Goal: Task Accomplishment & Management: Manage account settings

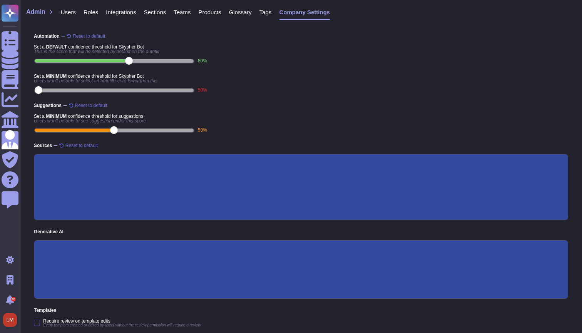
scroll to position [136, 0]
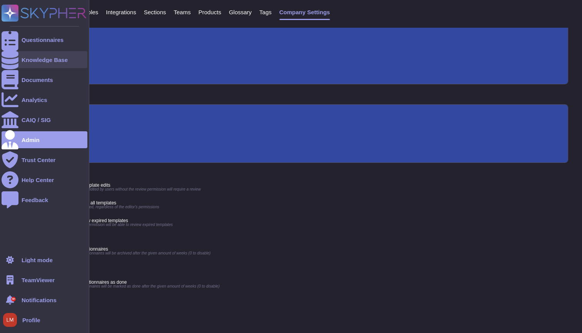
click at [17, 62] on div at bounding box center [10, 59] width 17 height 17
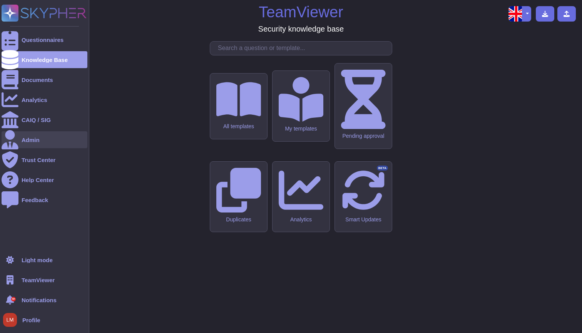
click at [66, 134] on div "Admin" at bounding box center [45, 139] width 86 height 17
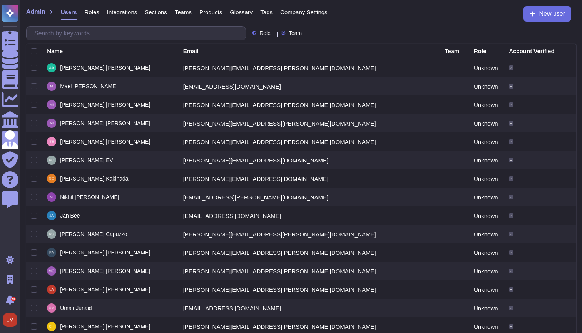
click at [92, 16] on div "Roles" at bounding box center [88, 13] width 22 height 15
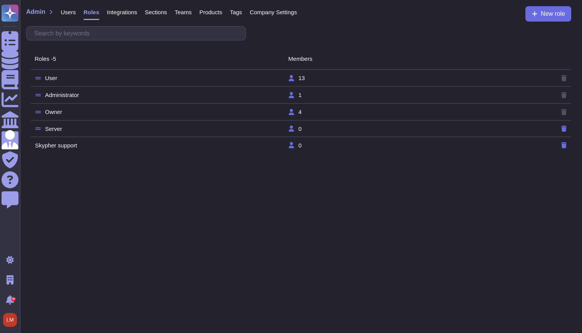
click at [124, 92] on td "Administrator" at bounding box center [161, 95] width 253 height 7
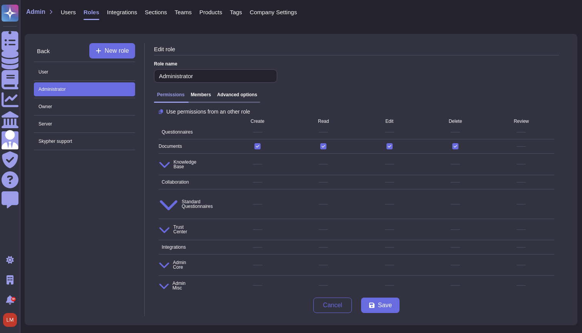
click at [158, 246] on div "Use permissions from an other role Create Read Edit Delete Review Questionnaire…" at bounding box center [356, 200] width 405 height 182
click at [159, 259] on icon at bounding box center [164, 264] width 11 height 11
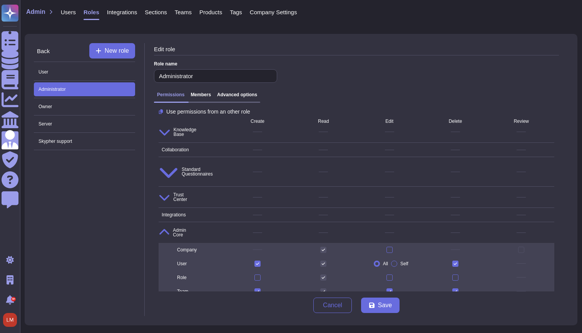
scroll to position [32, 0]
click at [162, 131] on icon at bounding box center [164, 134] width 10 height 6
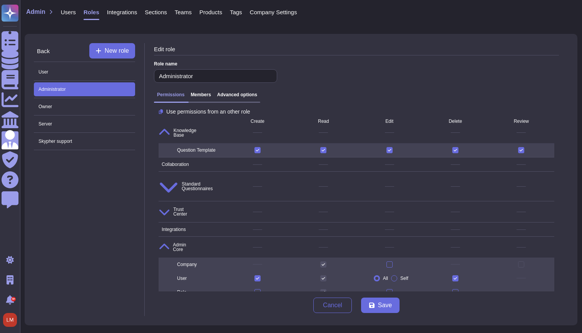
click at [166, 162] on span "Collaboration" at bounding box center [174, 164] width 30 height 5
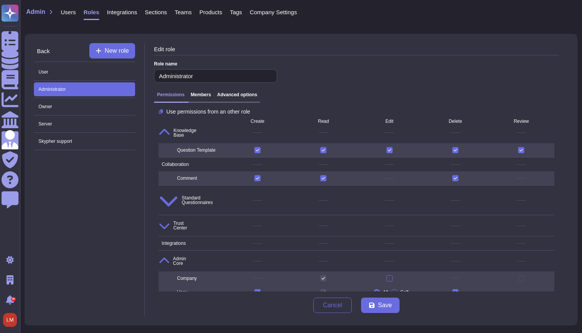
click at [168, 188] on span "Standard Questionnaires" at bounding box center [192, 200] width 66 height 26
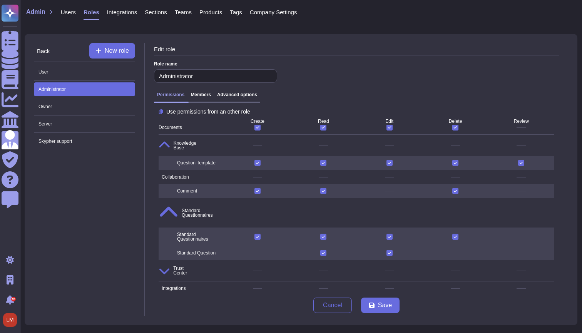
scroll to position [0, 0]
click at [169, 262] on span "Trust Center" at bounding box center [192, 271] width 66 height 18
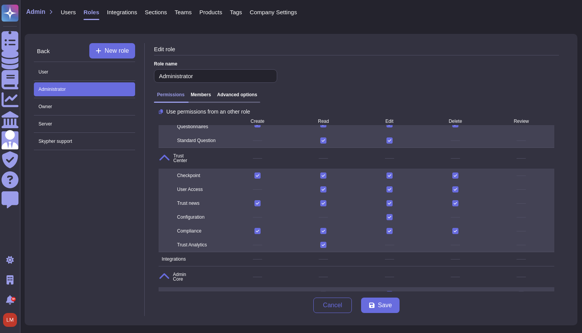
scroll to position [169, 0]
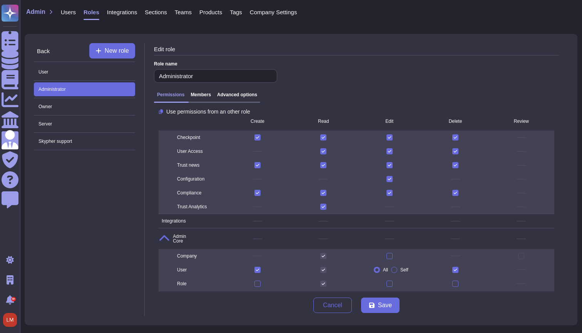
click at [182, 216] on span "Integrations" at bounding box center [192, 221] width 66 height 11
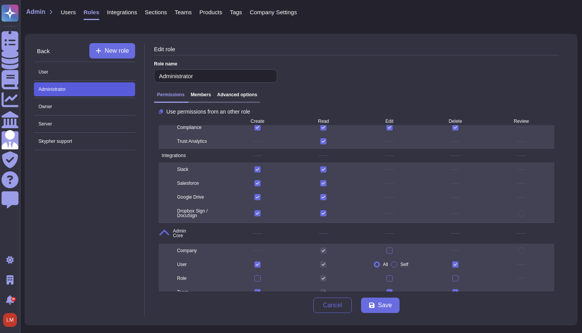
scroll to position [0, 0]
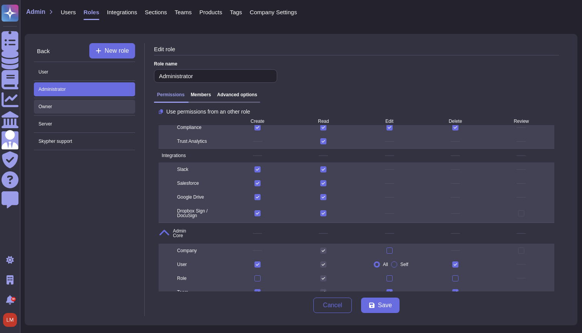
click at [93, 104] on span "Owner" at bounding box center [84, 107] width 101 height 14
type input "Owner"
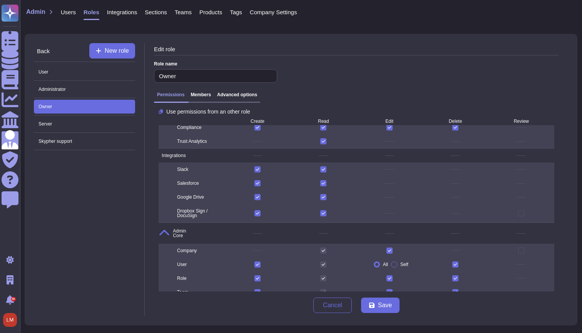
click at [203, 97] on h3 "Members" at bounding box center [201, 94] width 20 height 5
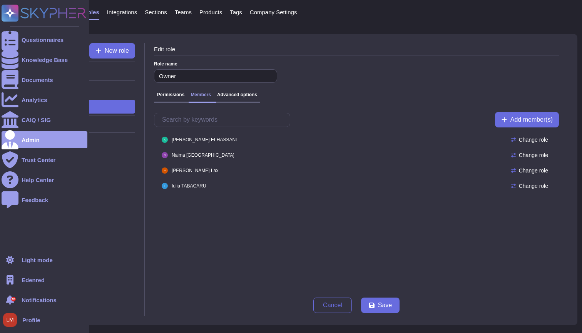
click at [33, 279] on span "Edenred" at bounding box center [33, 280] width 23 height 6
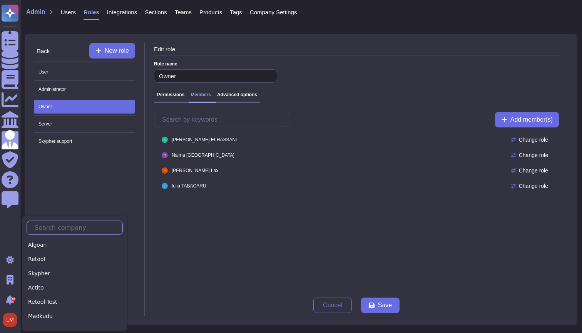
click at [57, 229] on input "text" at bounding box center [77, 227] width 92 height 13
type input "t"
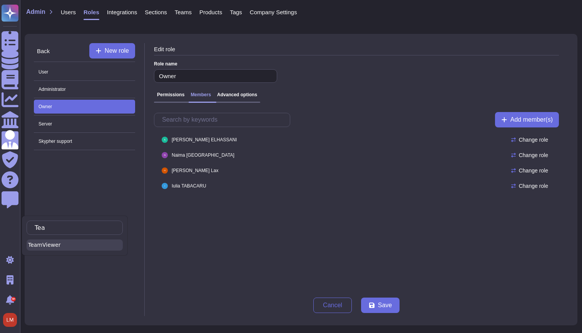
type input "Tea"
click at [41, 244] on div "TeamViewer" at bounding box center [75, 244] width 96 height 11
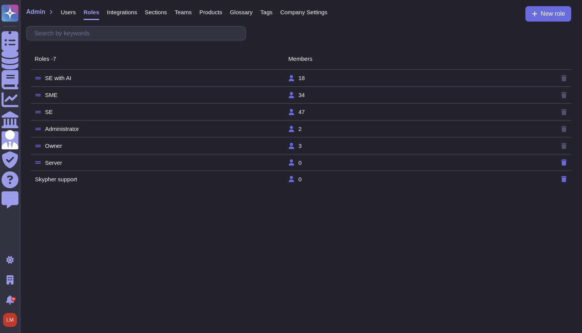
click at [105, 129] on td "Administrator" at bounding box center [161, 129] width 253 height 7
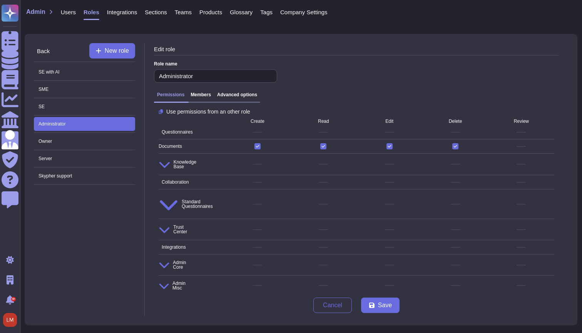
click at [201, 95] on h3 "Members" at bounding box center [201, 94] width 20 height 5
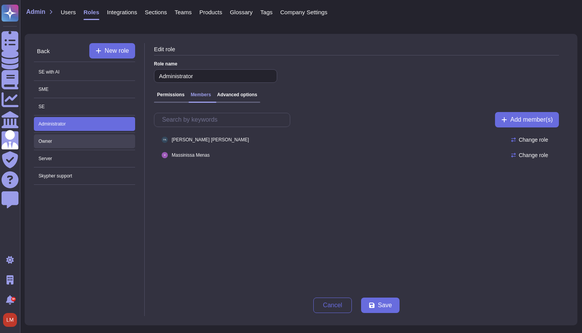
click at [87, 141] on span "Owner" at bounding box center [84, 141] width 101 height 14
type input "Owner"
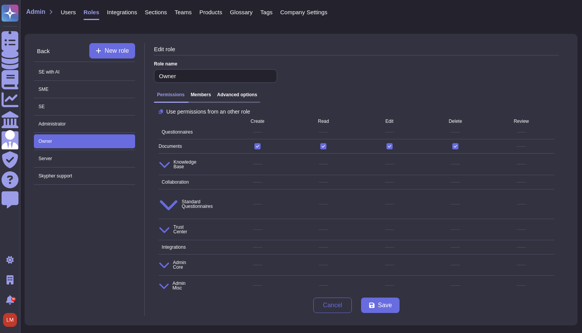
click at [196, 92] on div "Permissions Members Advanced options" at bounding box center [356, 97] width 405 height 17
click at [198, 96] on h3 "Members" at bounding box center [201, 94] width 20 height 5
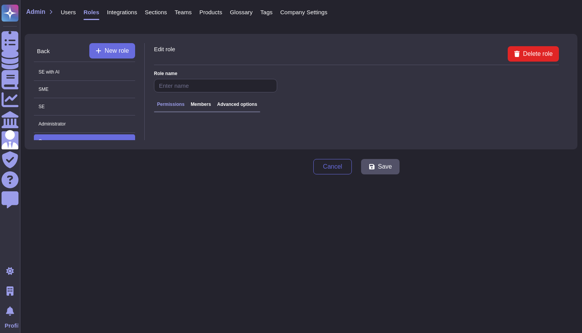
type input "Owner"
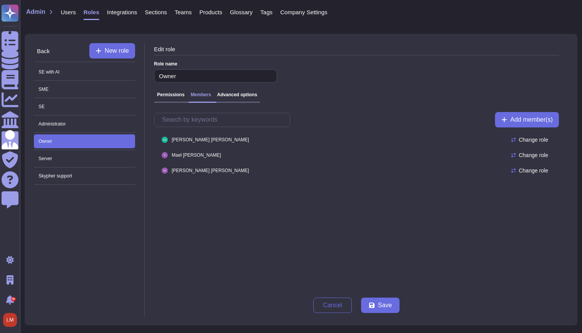
click at [68, 12] on span "Users" at bounding box center [68, 12] width 15 height 6
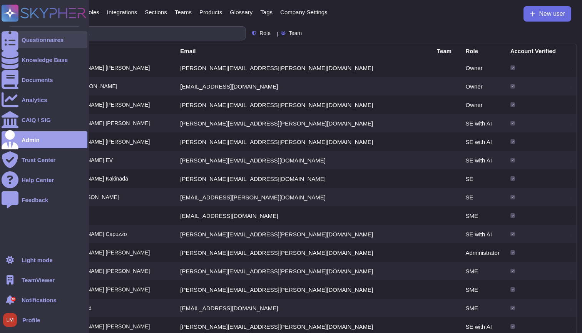
click at [15, 41] on div at bounding box center [10, 39] width 17 height 17
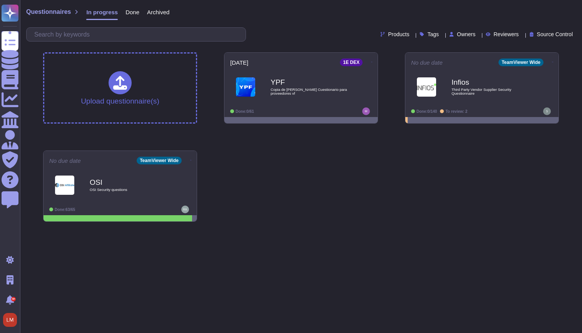
click at [213, 17] on div "Questionnaires In progress Done Archived" at bounding box center [301, 13] width 550 height 15
